Goal: Complete application form

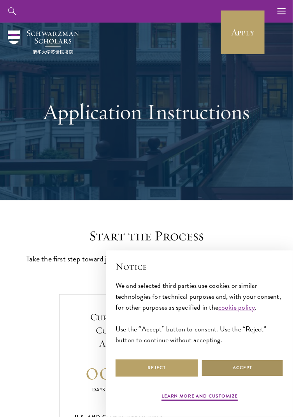
click at [241, 367] on button "Accept" at bounding box center [242, 369] width 83 height 18
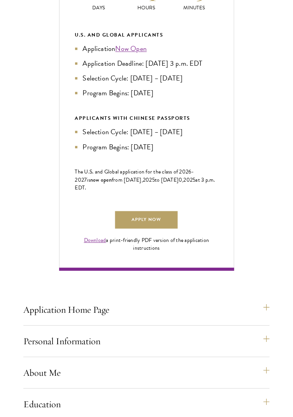
scroll to position [383, 0]
click at [100, 244] on link "Download" at bounding box center [95, 240] width 22 height 8
click at [153, 229] on link "Apply Now" at bounding box center [146, 220] width 62 height 18
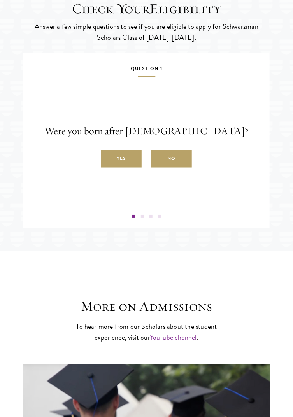
click at [121, 168] on label "Yes" at bounding box center [121, 159] width 40 height 18
click at [108, 158] on input "Yes" at bounding box center [104, 154] width 7 height 7
click at [121, 168] on label "Yes" at bounding box center [121, 159] width 40 height 18
click at [108, 158] on input "Yes" at bounding box center [104, 154] width 7 height 7
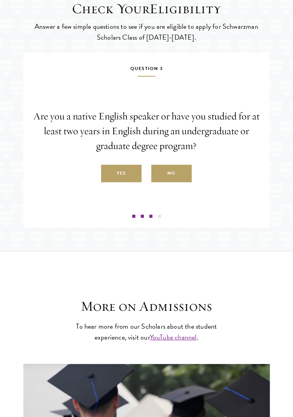
click at [122, 183] on label "Yes" at bounding box center [121, 174] width 40 height 18
click at [108, 173] on input "Yes" at bounding box center [104, 169] width 7 height 7
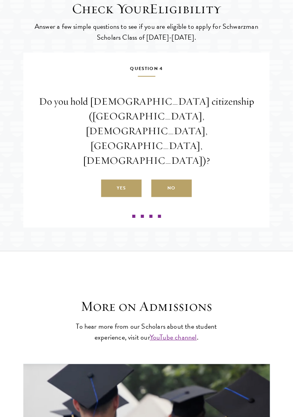
click at [175, 194] on label "No" at bounding box center [171, 189] width 40 height 18
click at [158, 188] on input "No" at bounding box center [154, 184] width 7 height 7
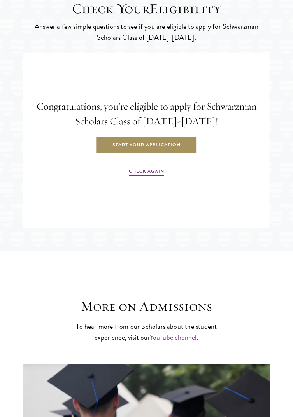
click at [160, 154] on link "Start Your Application" at bounding box center [146, 146] width 101 height 18
click at [153, 154] on link "Start Your Application" at bounding box center [146, 146] width 101 height 18
click at [158, 154] on link "Start Your Application" at bounding box center [146, 146] width 101 height 18
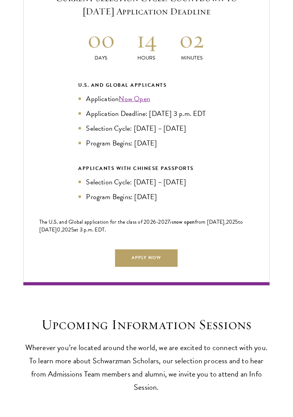
scroll to position [1535, 0]
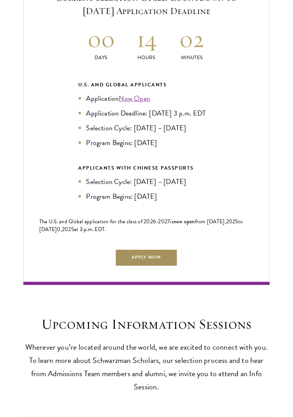
click at [153, 257] on link "Apply Now" at bounding box center [146, 258] width 62 height 18
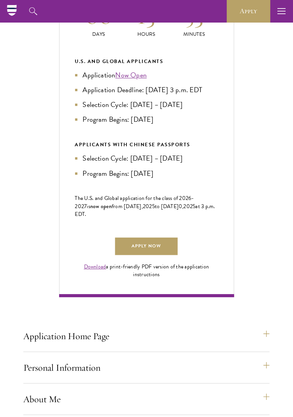
scroll to position [333, 0]
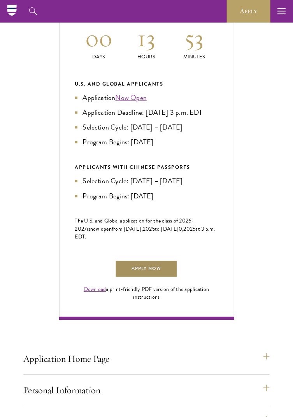
click at [149, 278] on link "Apply Now" at bounding box center [146, 270] width 62 height 18
